Goal: Navigation & Orientation: Find specific page/section

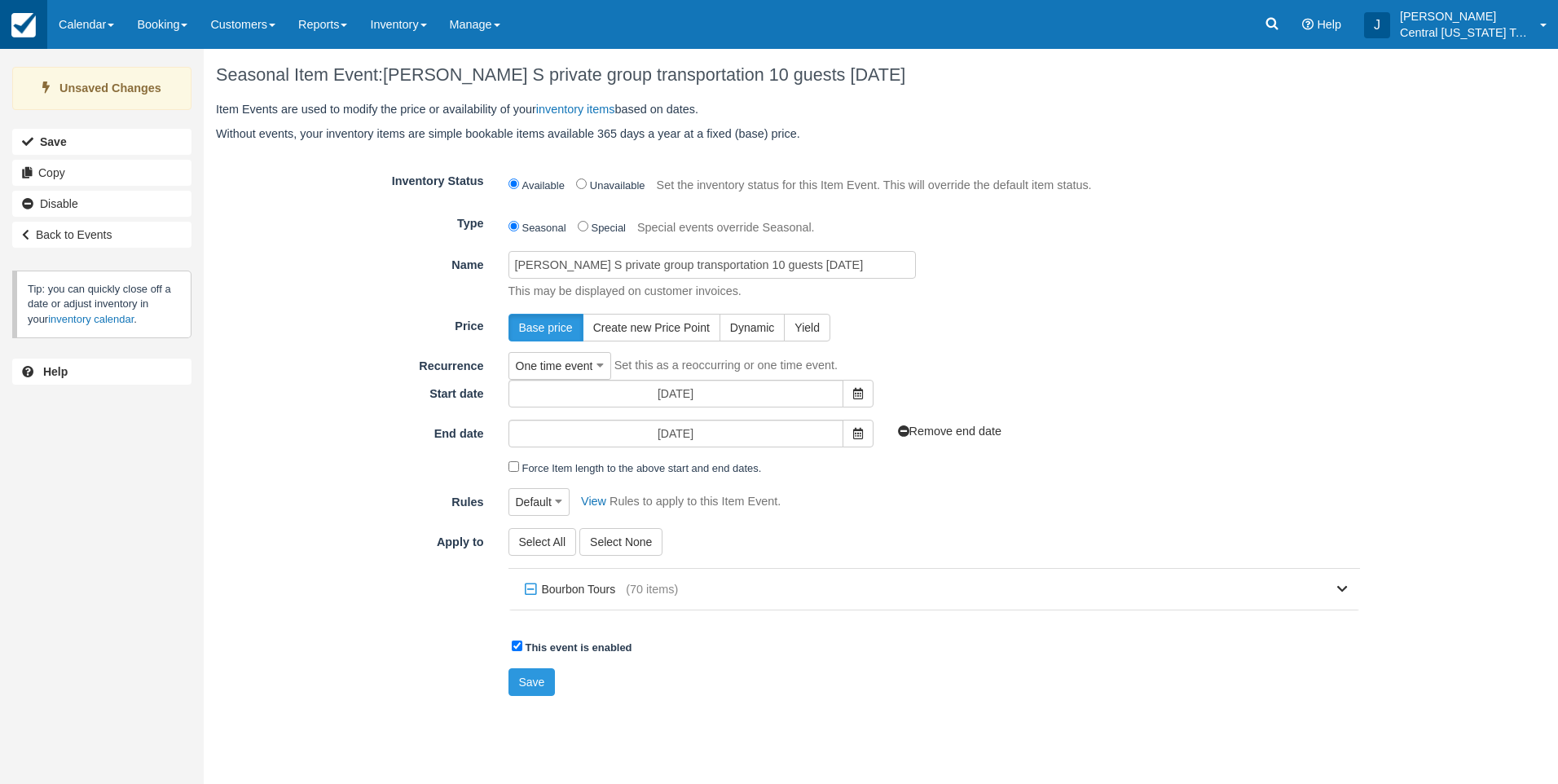
click at [30, 31] on img at bounding box center [23, 25] width 24 height 24
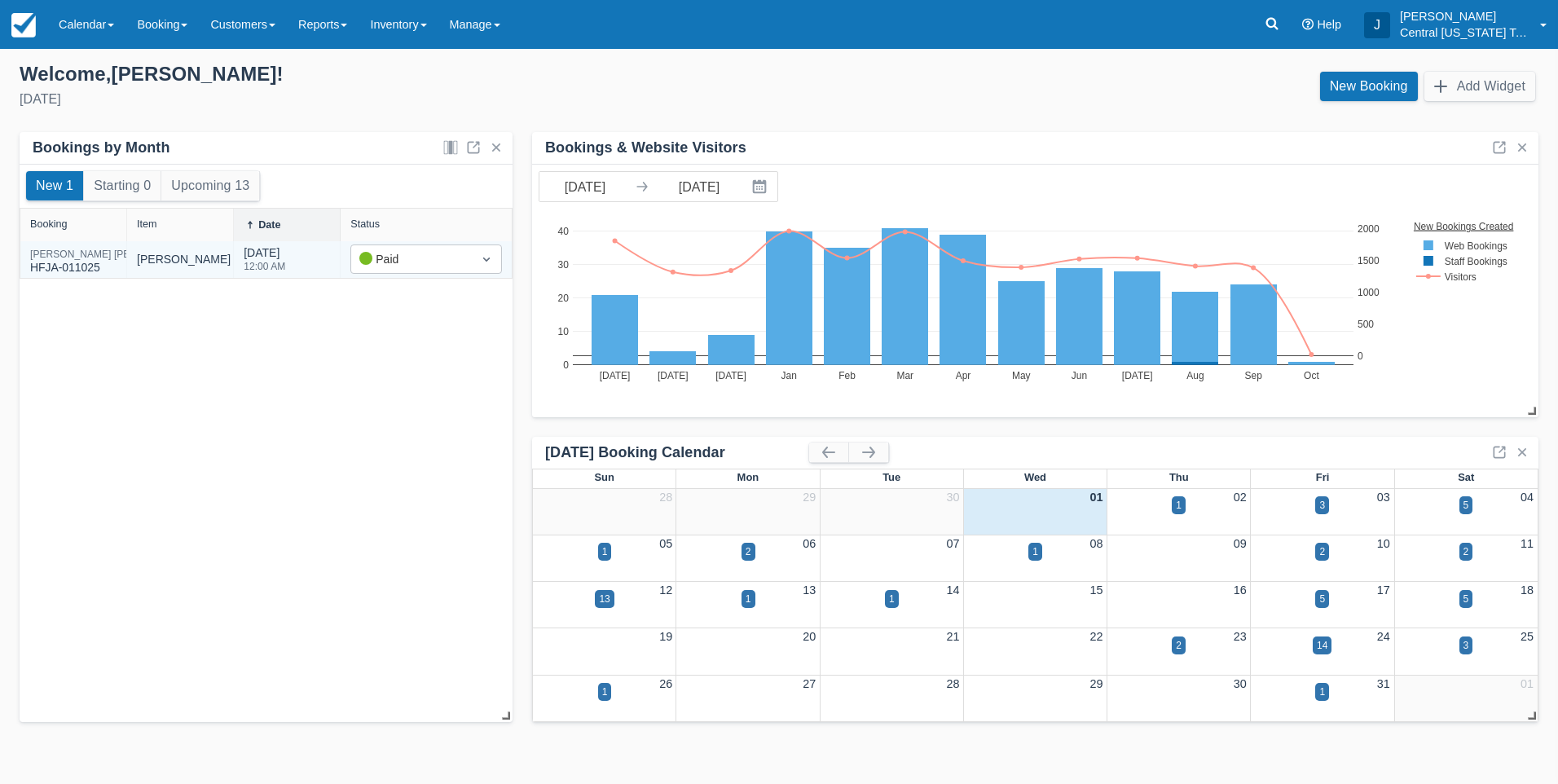
click at [71, 248] on div "Jake Slaback HFJA-011025" at bounding box center [73, 260] width 107 height 37
click at [64, 250] on div "Jake Slaback" at bounding box center [111, 254] width 164 height 10
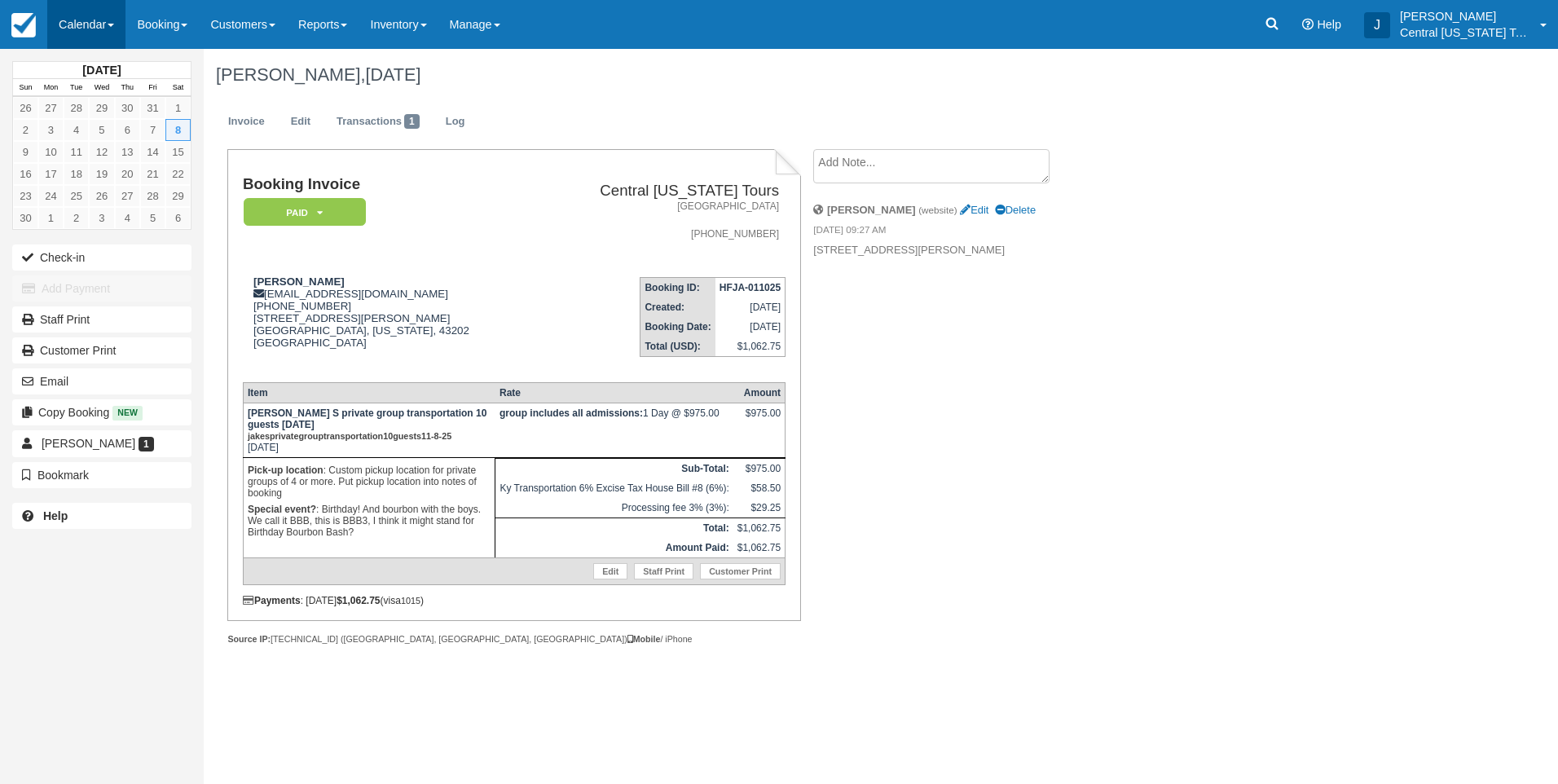
click at [94, 31] on link "Calendar" at bounding box center [86, 24] width 78 height 49
click at [92, 150] on link "Month" at bounding box center [112, 154] width 129 height 34
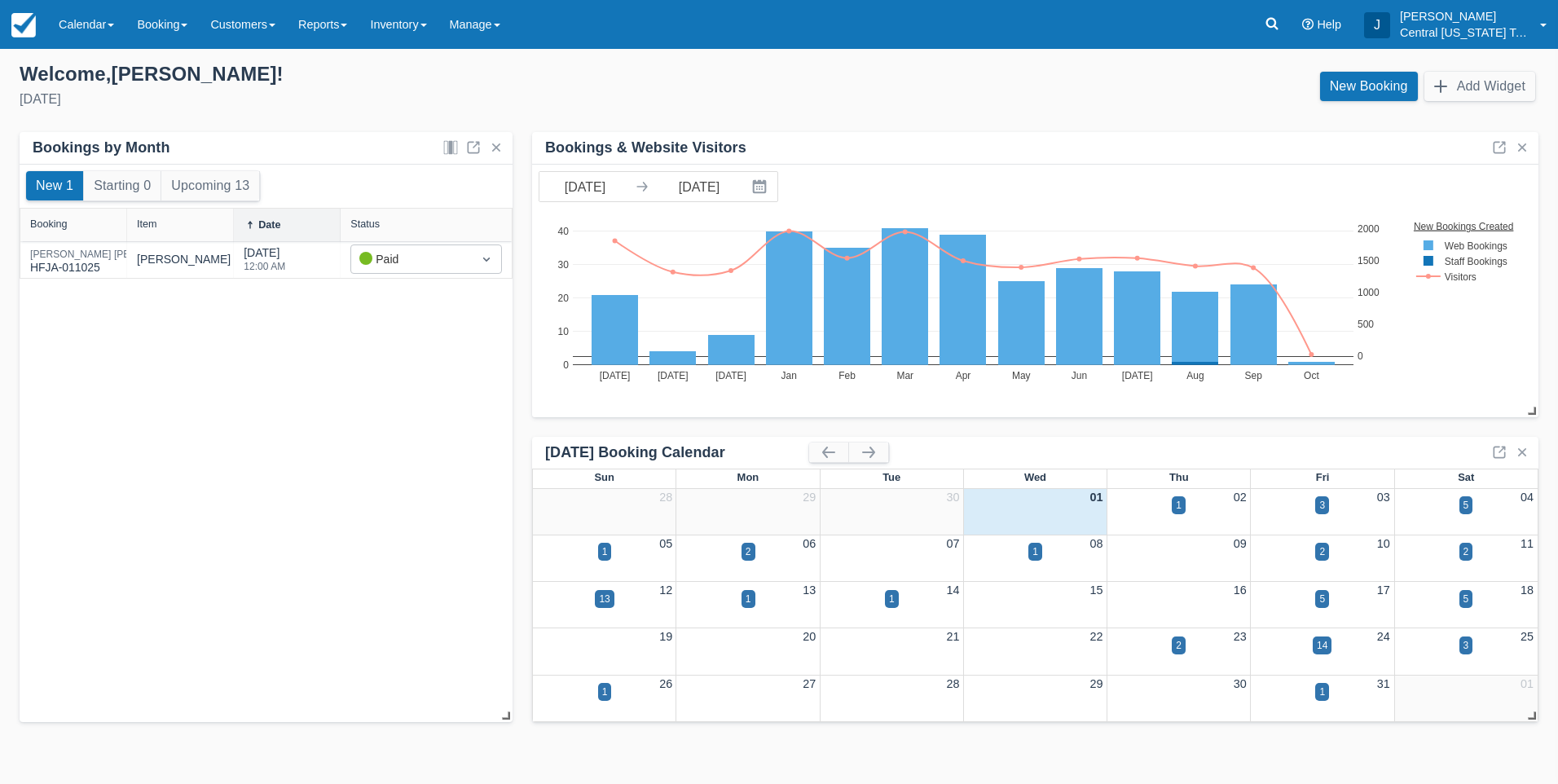
click at [340, 369] on div "New 1 Starting 0 Upcoming 13 Booking Item Date Status Jake Slaback HFJA-011025 …" at bounding box center [265, 443] width 493 height 559
click at [331, 427] on div "New 1 Starting 0 Upcoming 13 Booking Item Date Status [PERSON_NAME] HFJA-011025…" at bounding box center [265, 443] width 493 height 559
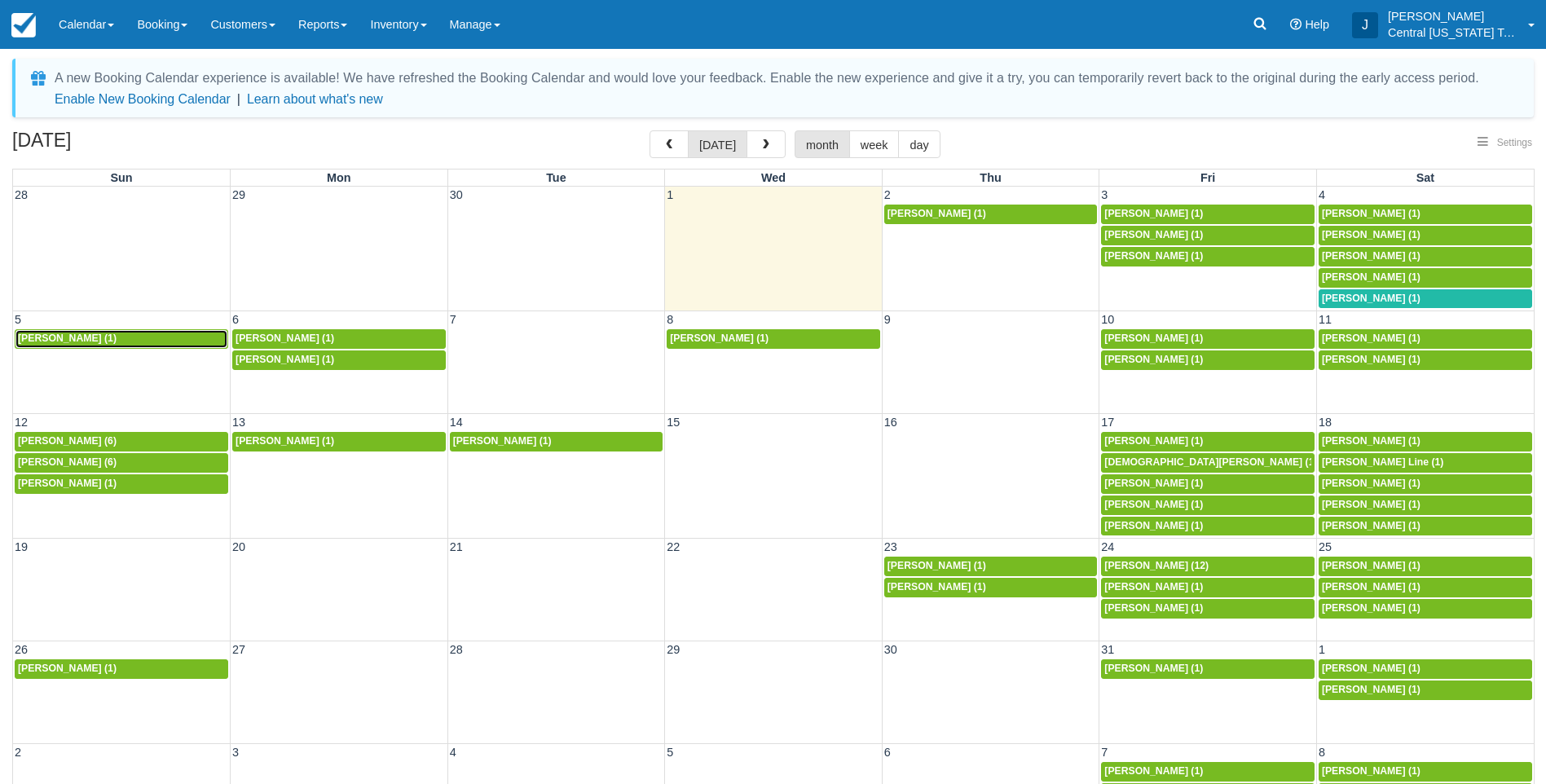
click at [126, 338] on div "Chris Caton (1)" at bounding box center [121, 339] width 207 height 13
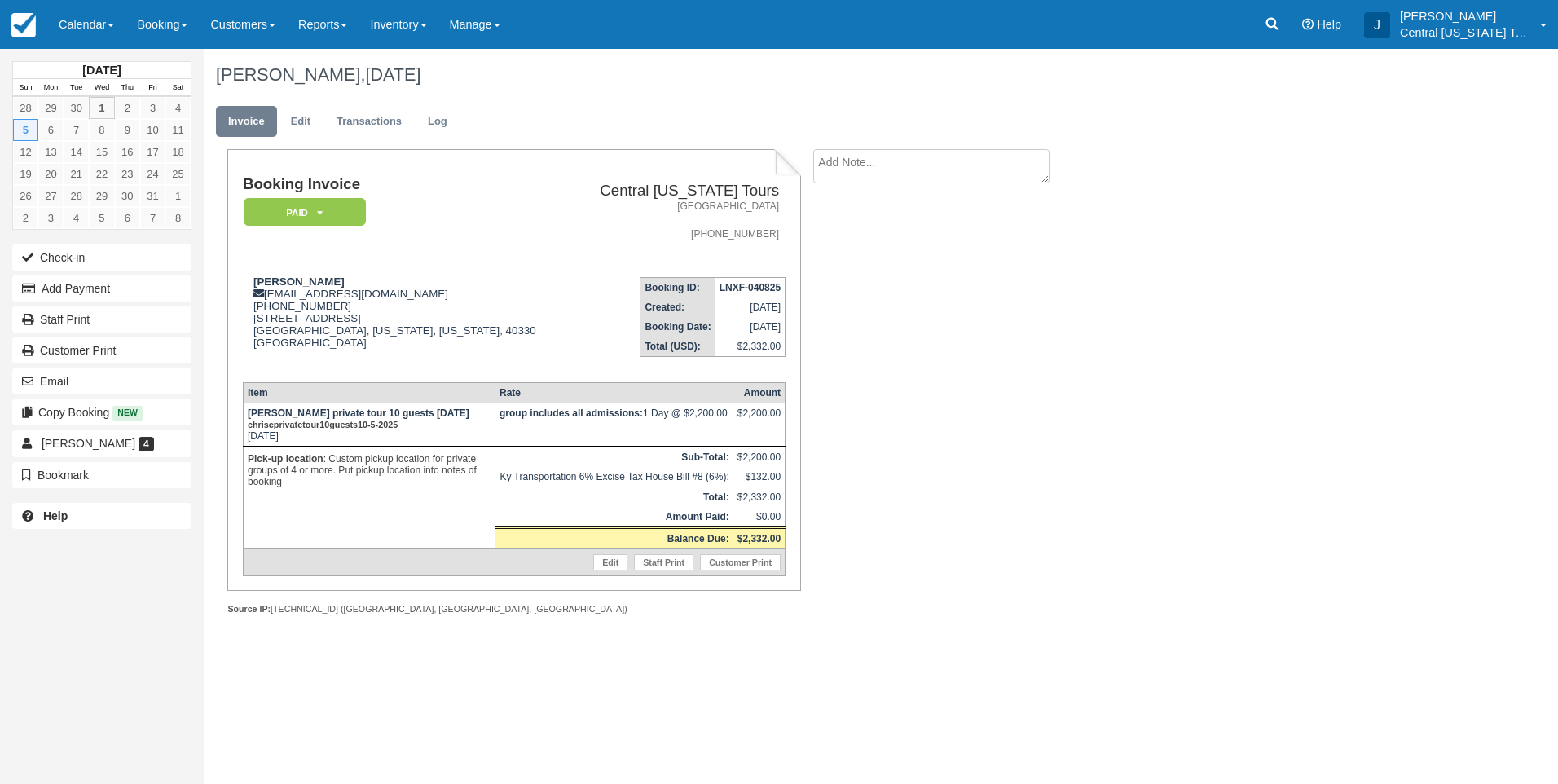
click at [371, 658] on div "[DATE] Sun Mon Tue Wed Thu Fri Sat 28 29 30 1 2 3 4 5 6 7 8 9 10 11 12 13 14 15…" at bounding box center [779, 417] width 1558 height 735
drag, startPoint x: 1024, startPoint y: 457, endPoint x: 680, endPoint y: 324, distance: 368.8
click at [1022, 457] on div "Booking Invoice Paid   Pending Reserved Deposit Waiting Cancelled Void Central …" at bounding box center [652, 400] width 896 height 501
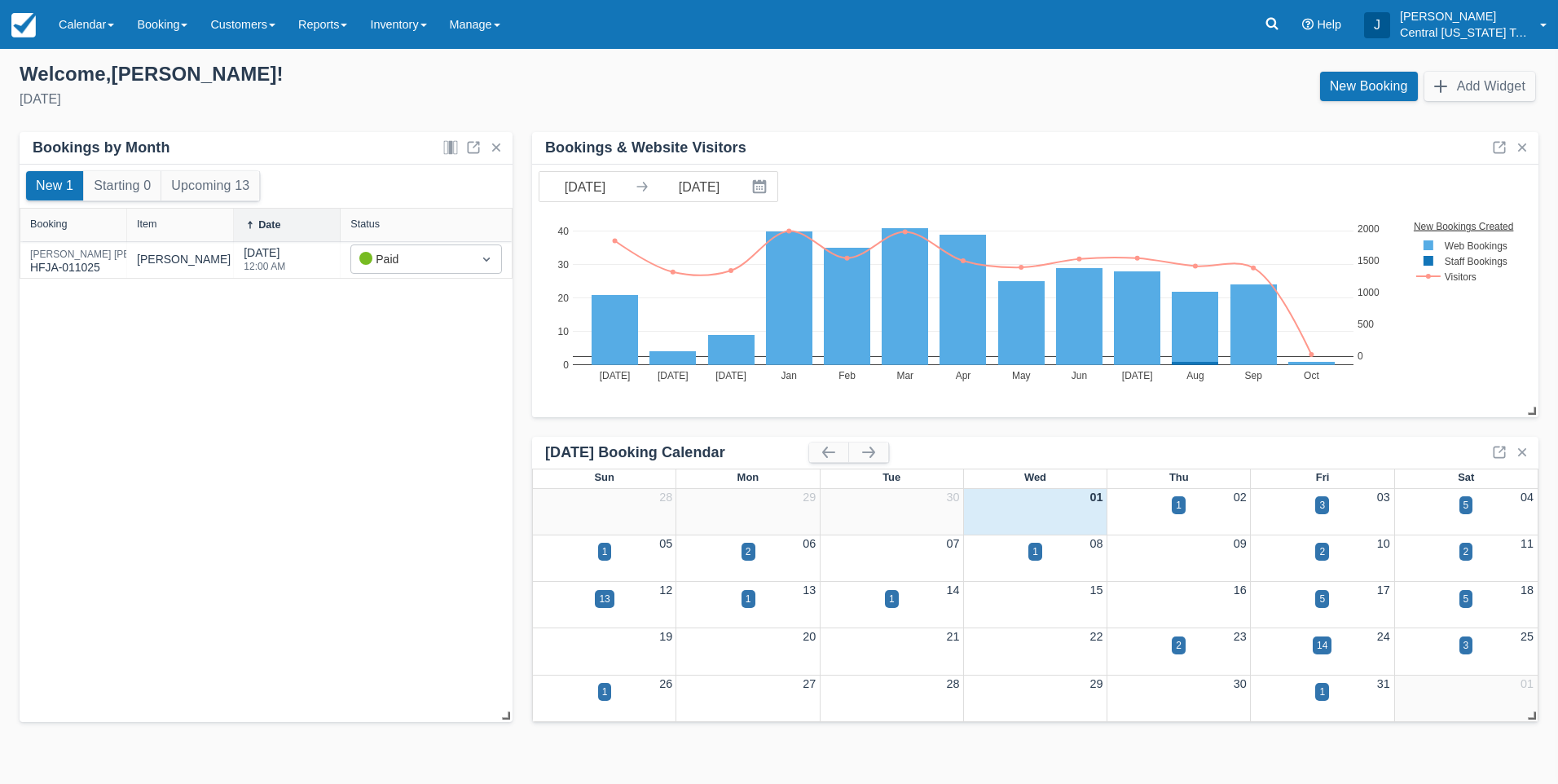
click at [343, 434] on div "New 1 Starting 0 Upcoming 13 Booking Item Date Status Jake Slaback HFJA-011025 …" at bounding box center [265, 443] width 493 height 559
click at [431, 96] on div "Wednesday, October 1st, 2025" at bounding box center [393, 99] width 746 height 19
click at [392, 492] on div "New 1 Starting 0 Upcoming 13 Booking Item Date Status Jake Slaback HFJA-011025 …" at bounding box center [265, 443] width 493 height 559
click at [386, 85] on div "Welcome , Josh !" at bounding box center [393, 74] width 746 height 24
